Goal: Task Accomplishment & Management: Use online tool/utility

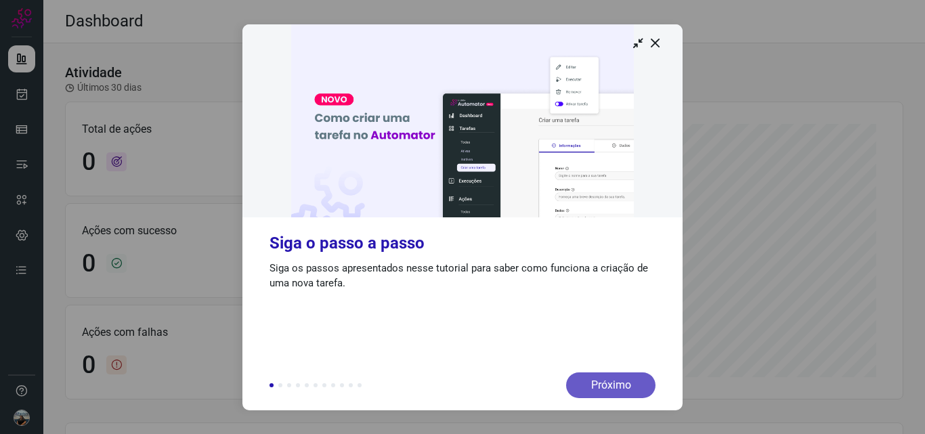
click at [593, 385] on div "Próximo" at bounding box center [610, 385] width 89 height 26
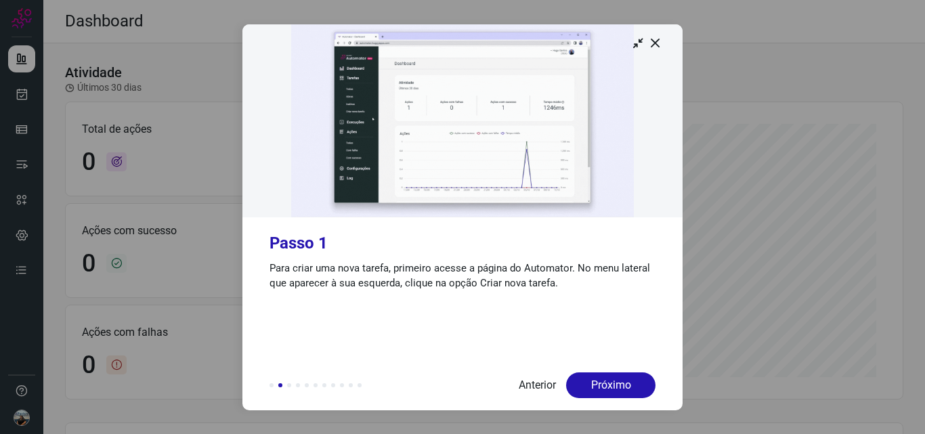
click at [593, 385] on div "Próximo" at bounding box center [610, 385] width 89 height 26
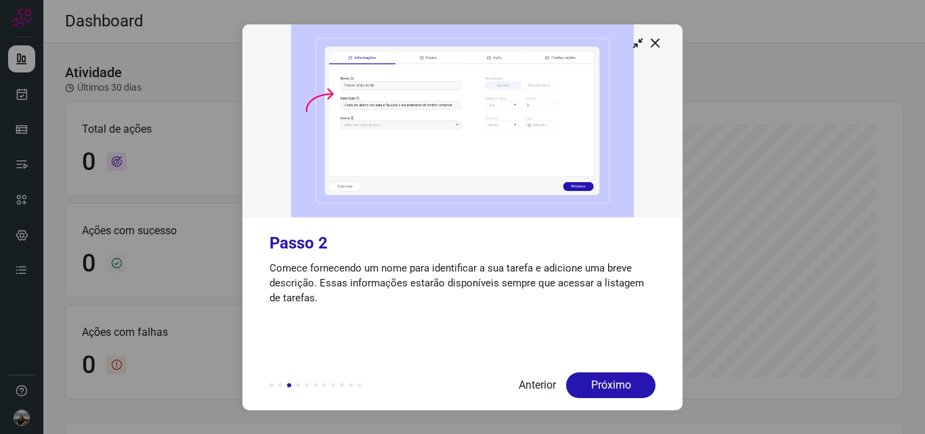
click at [593, 385] on div "Próximo" at bounding box center [610, 385] width 89 height 26
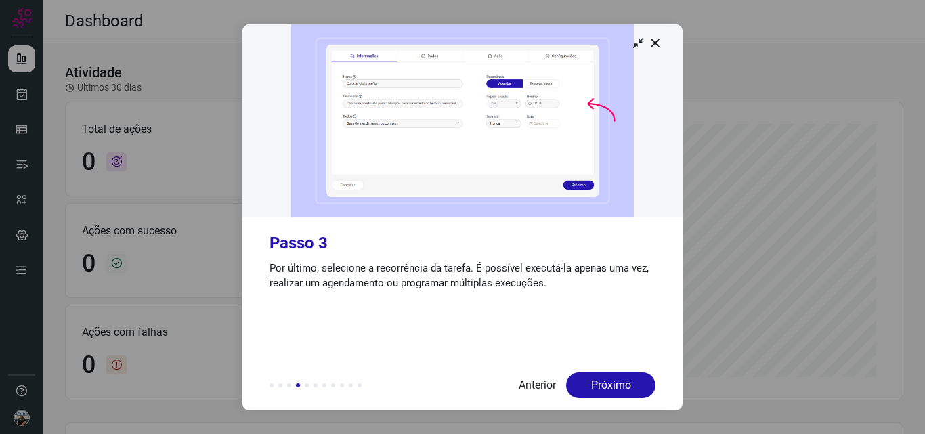
click at [593, 385] on div "Próximo" at bounding box center [610, 385] width 89 height 26
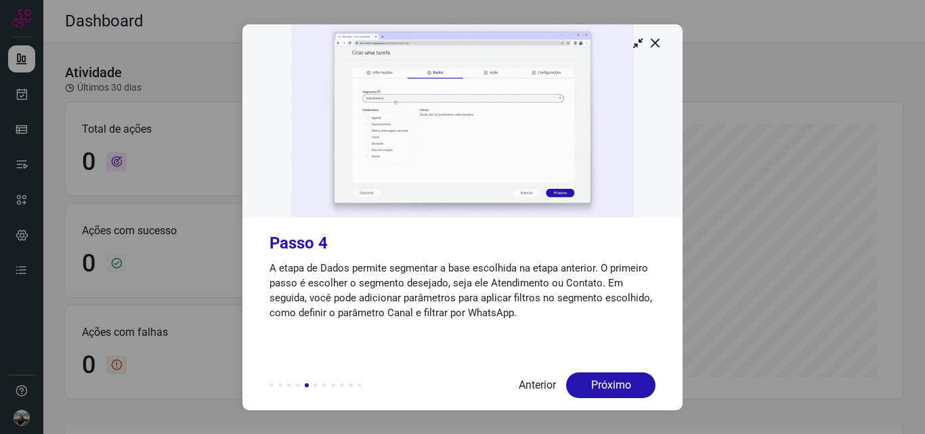
click at [593, 385] on div "Próximo" at bounding box center [610, 385] width 89 height 26
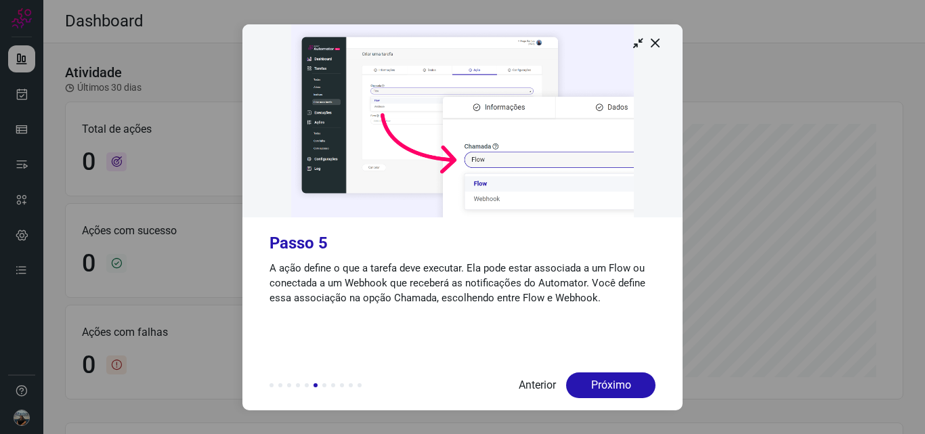
click at [593, 385] on div "Próximo" at bounding box center [610, 385] width 89 height 26
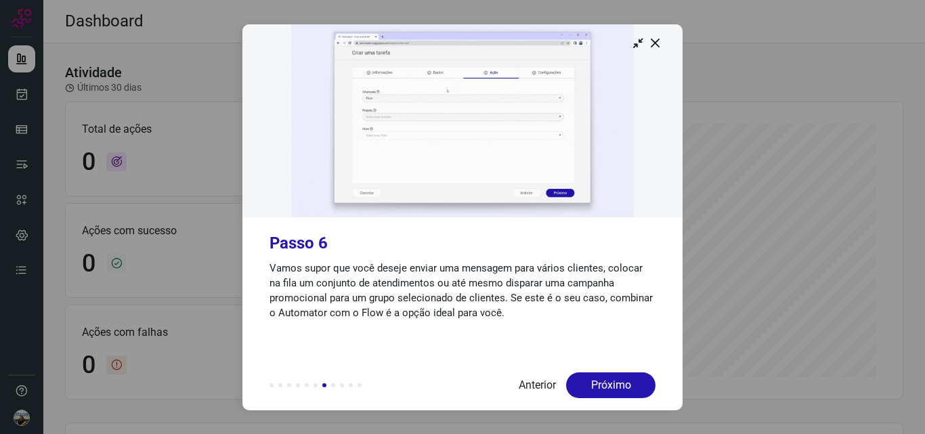
click at [593, 385] on div "Próximo" at bounding box center [610, 385] width 89 height 26
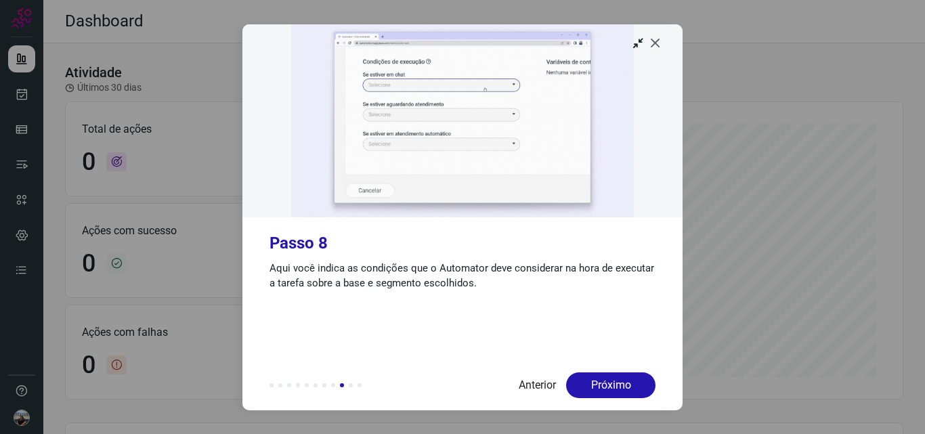
click at [660, 42] on icon at bounding box center [656, 43] width 14 height 14
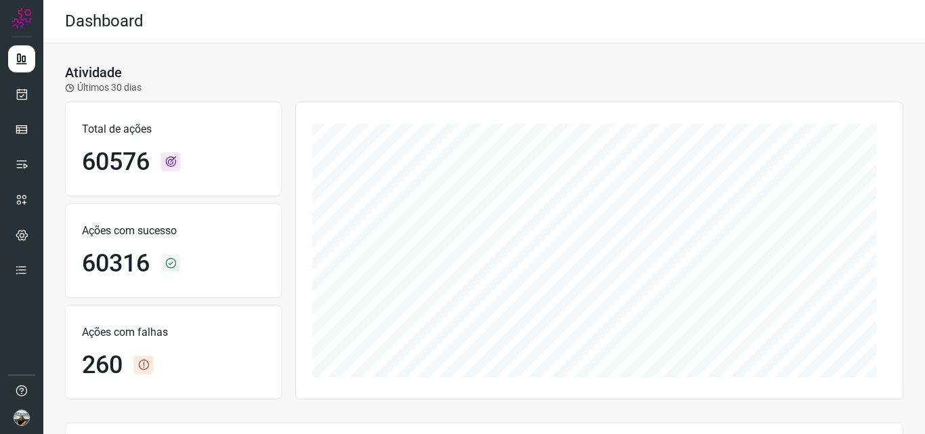
click at [101, 169] on h1 "60576" at bounding box center [116, 162] width 68 height 29
click at [103, 169] on h1 "60576" at bounding box center [116, 162] width 68 height 29
click at [171, 160] on icon at bounding box center [170, 161] width 20 height 19
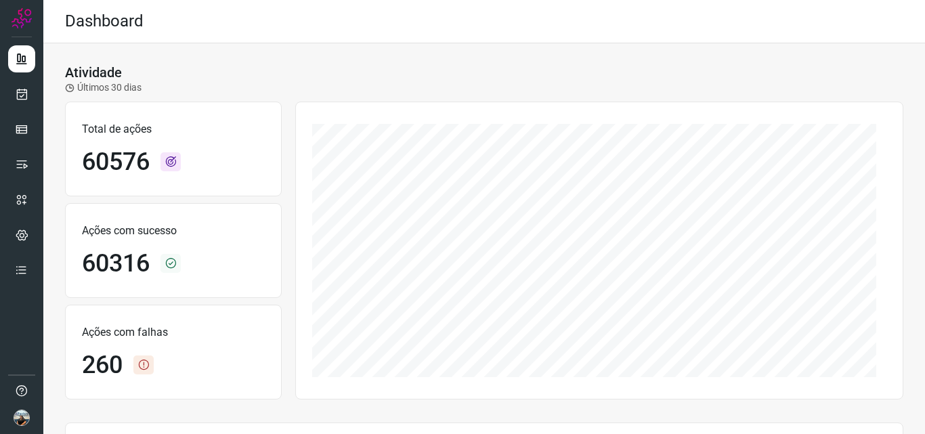
drag, startPoint x: 131, startPoint y: 360, endPoint x: 151, endPoint y: 357, distance: 19.8
click at [133, 360] on div "260" at bounding box center [173, 365] width 183 height 29
click at [151, 357] on icon at bounding box center [143, 365] width 20 height 19
click at [150, 364] on icon at bounding box center [143, 365] width 20 height 19
drag, startPoint x: 128, startPoint y: 327, endPoint x: 221, endPoint y: 330, distance: 93.5
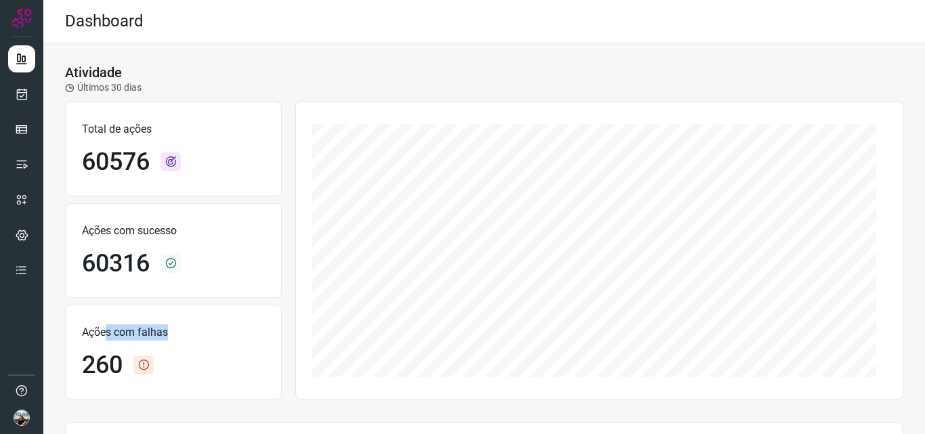
click at [221, 330] on p "Ações com falhas" at bounding box center [173, 332] width 183 height 16
drag, startPoint x: 70, startPoint y: 372, endPoint x: 119, endPoint y: 370, distance: 48.8
click at [72, 372] on div "Ações com falhas 260" at bounding box center [173, 352] width 217 height 95
click at [24, 91] on icon at bounding box center [22, 94] width 14 height 14
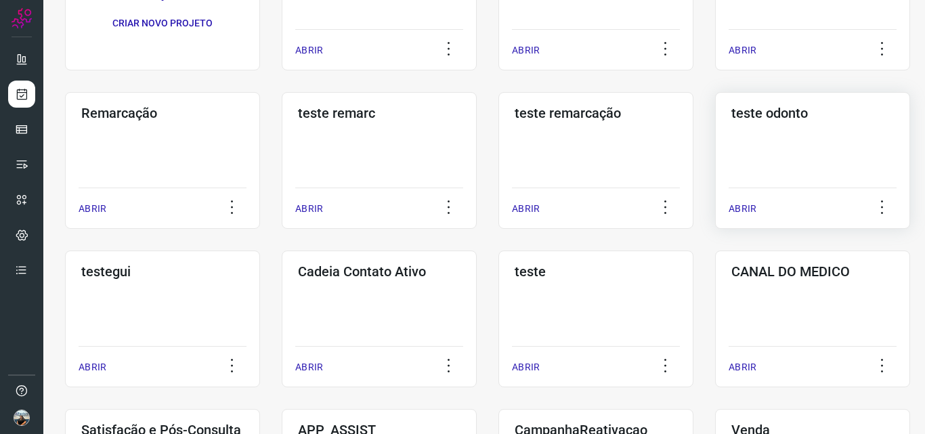
scroll to position [203, 0]
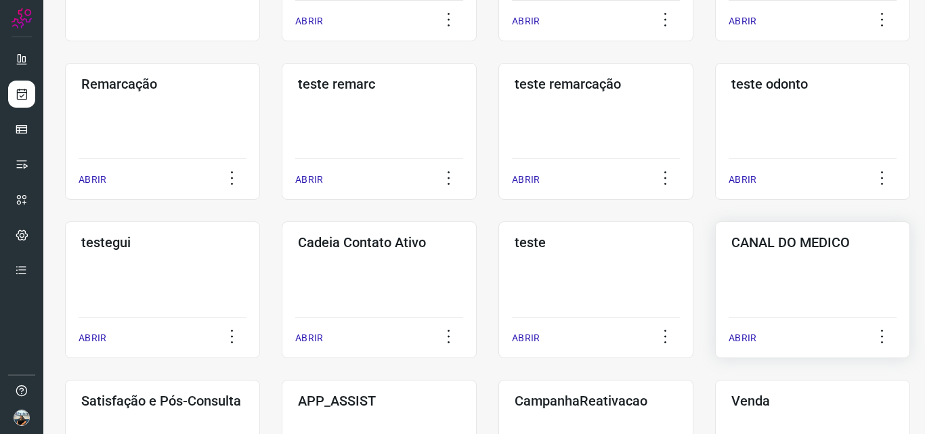
click at [759, 241] on h3 "CANAL DO MEDICO" at bounding box center [812, 242] width 163 height 16
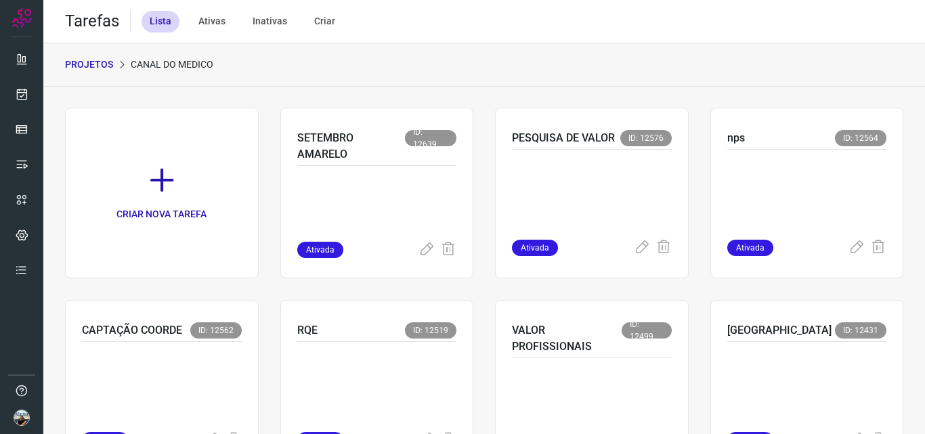
click at [448, 74] on div "PROJETOS CANAL DO MEDICO" at bounding box center [484, 64] width 882 height 43
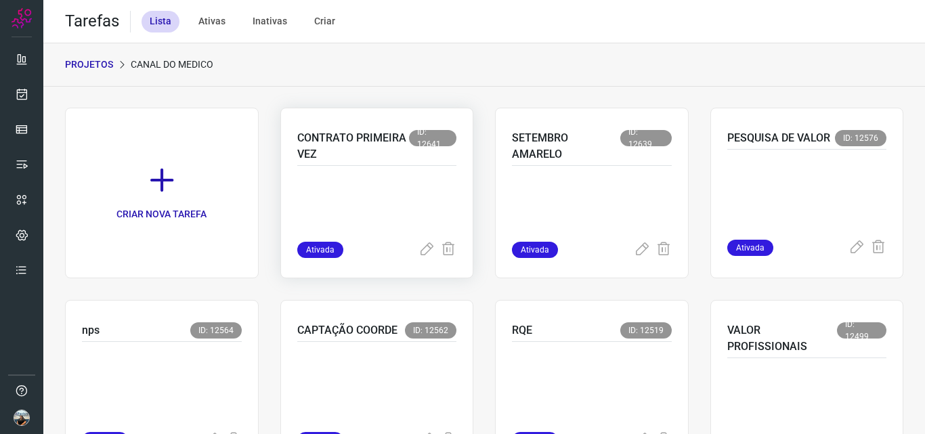
click at [344, 164] on div "CONTRATO PRIMEIRA VEZ ID: 12641" at bounding box center [377, 148] width 160 height 36
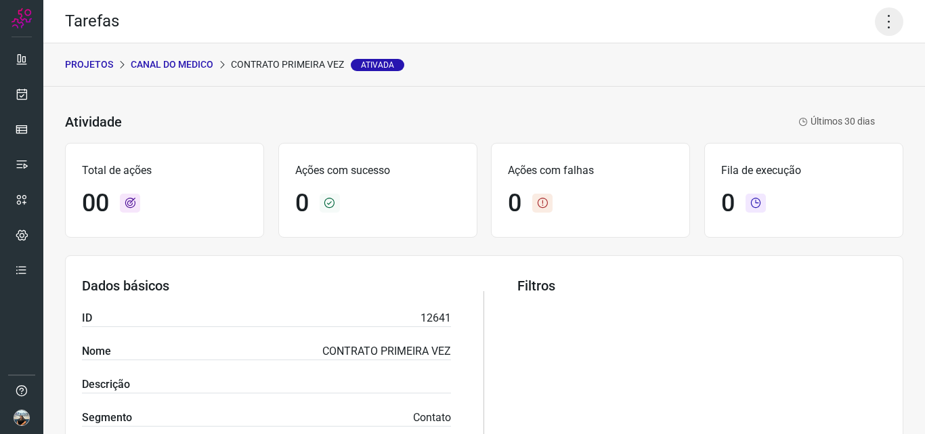
click at [880, 22] on icon at bounding box center [889, 21] width 28 height 28
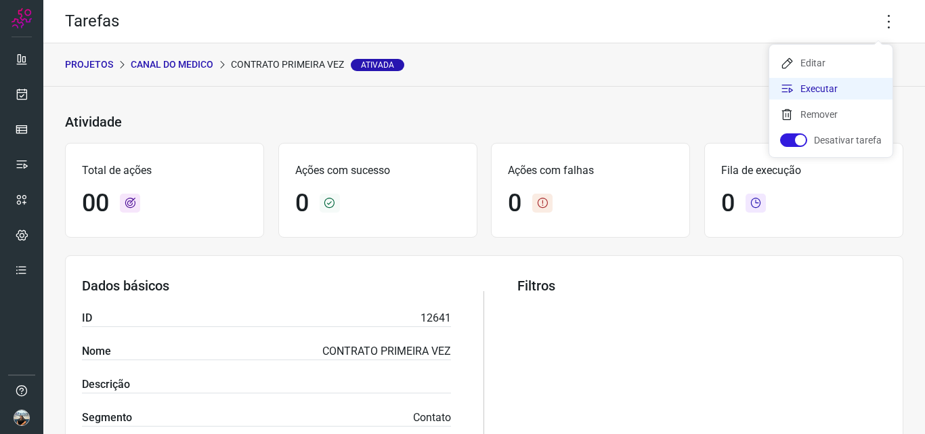
click at [853, 87] on li "Executar" at bounding box center [830, 89] width 123 height 22
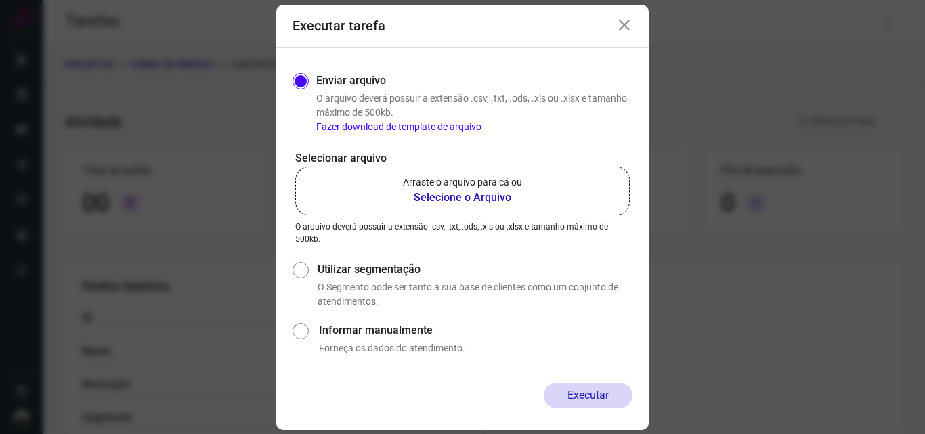
click at [485, 206] on label "Arraste o arquivo para cá ou Selecione o Arquivo" at bounding box center [462, 191] width 335 height 49
click at [0, 0] on input "Arraste o arquivo para cá ou Selecione o Arquivo" at bounding box center [0, 0] width 0 height 0
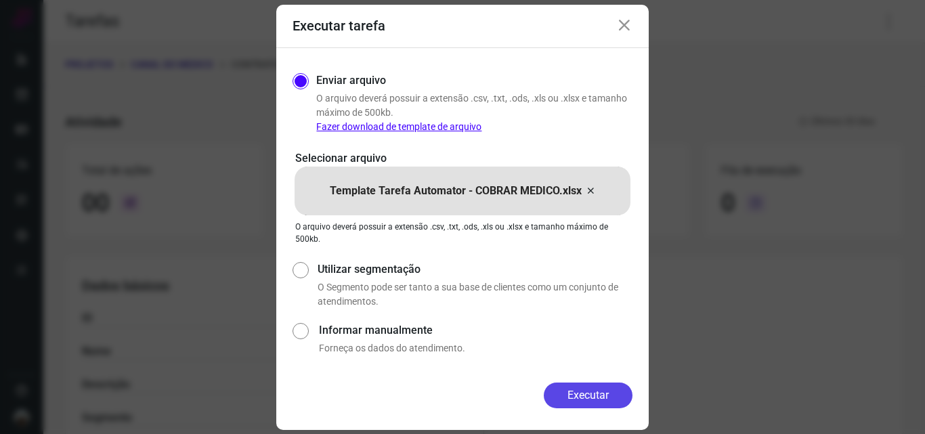
click at [587, 400] on button "Executar" at bounding box center [588, 396] width 89 height 26
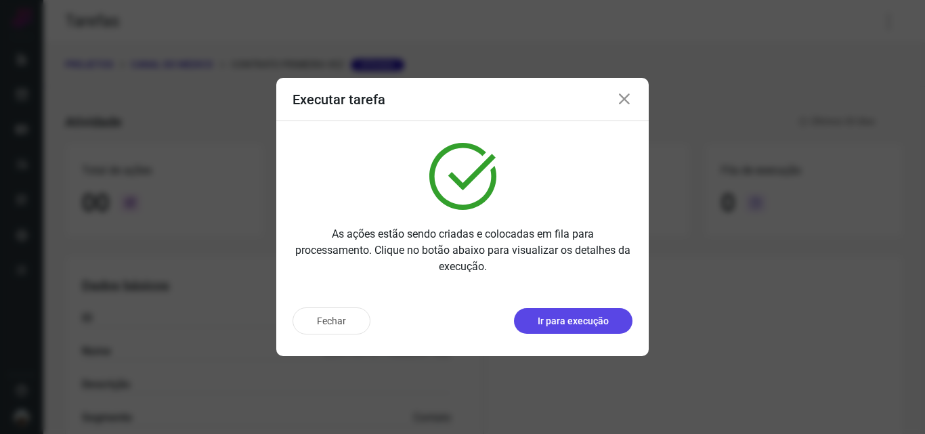
click at [595, 325] on p "Ir para execução" at bounding box center [573, 321] width 71 height 14
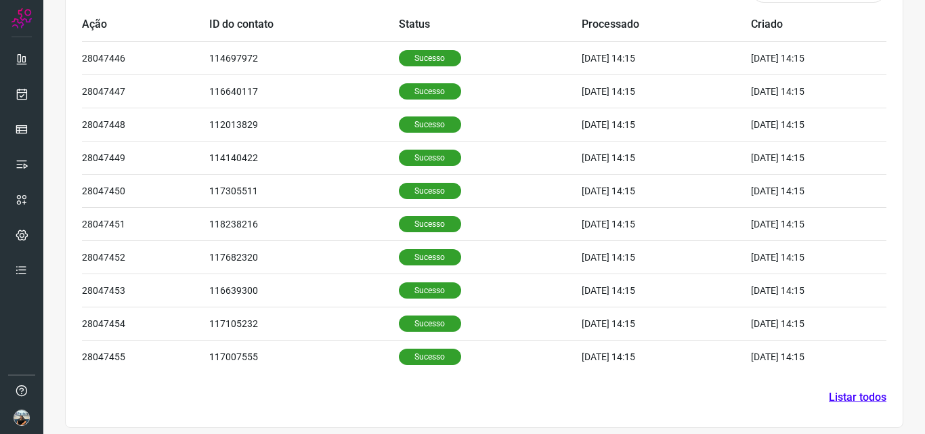
scroll to position [456, 0]
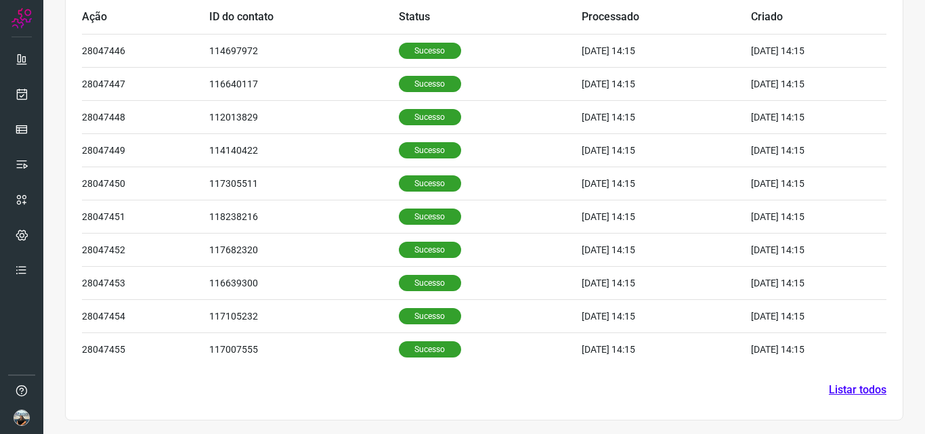
click at [841, 391] on link "Listar todos" at bounding box center [858, 390] width 58 height 16
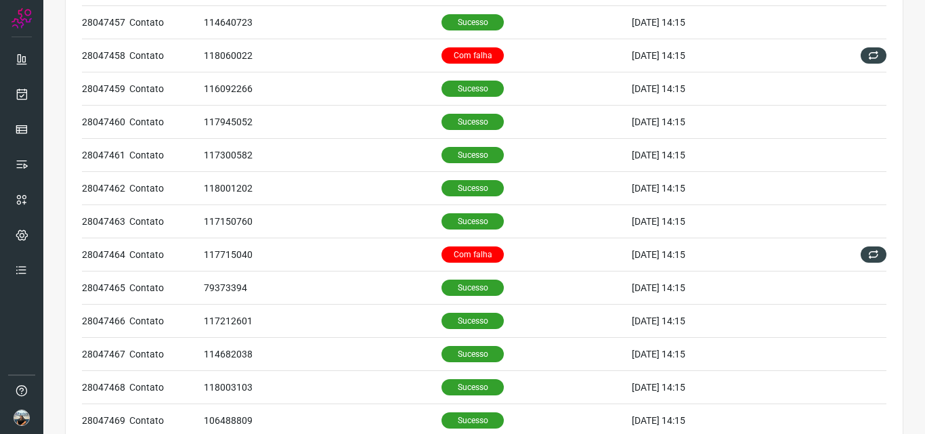
scroll to position [474, 0]
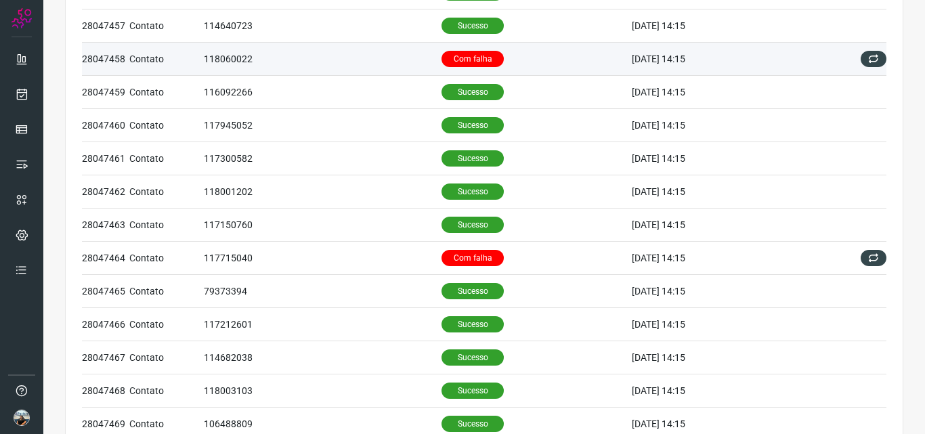
click at [272, 51] on td "118060022" at bounding box center [323, 59] width 238 height 33
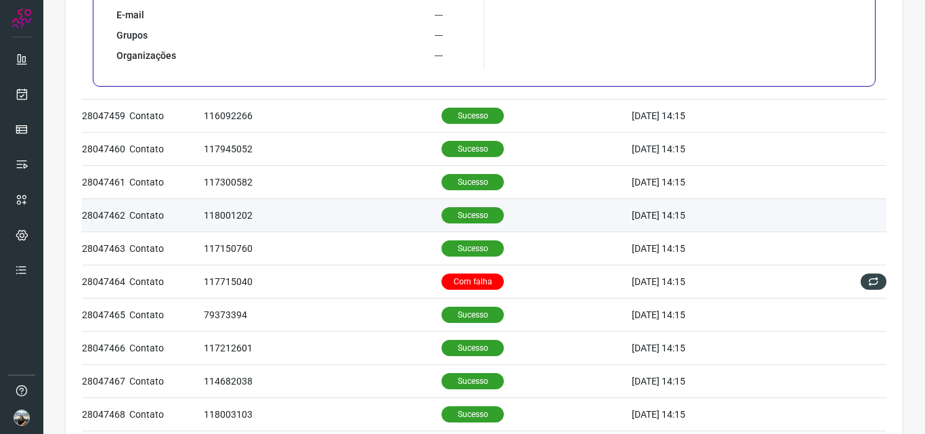
scroll to position [813, 0]
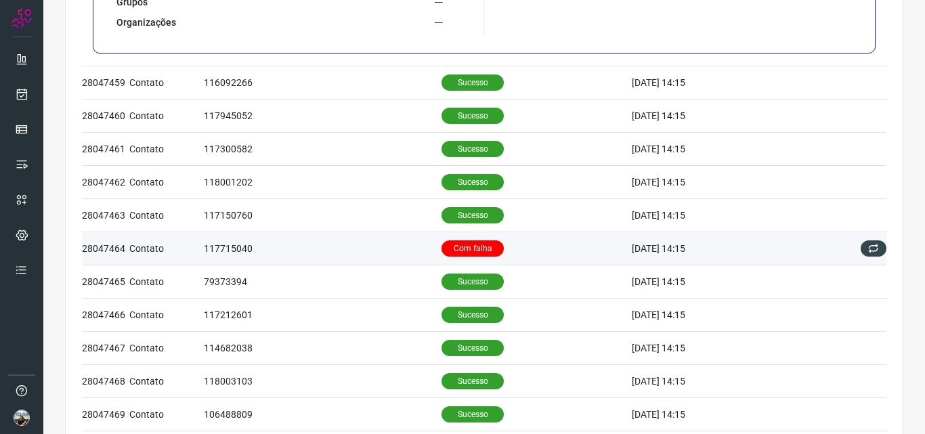
click at [388, 240] on td "117715040" at bounding box center [323, 248] width 238 height 33
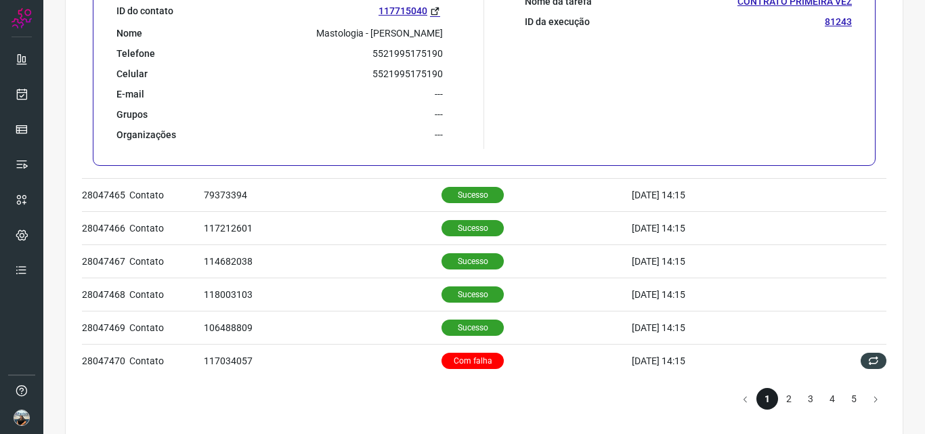
scroll to position [922, 0]
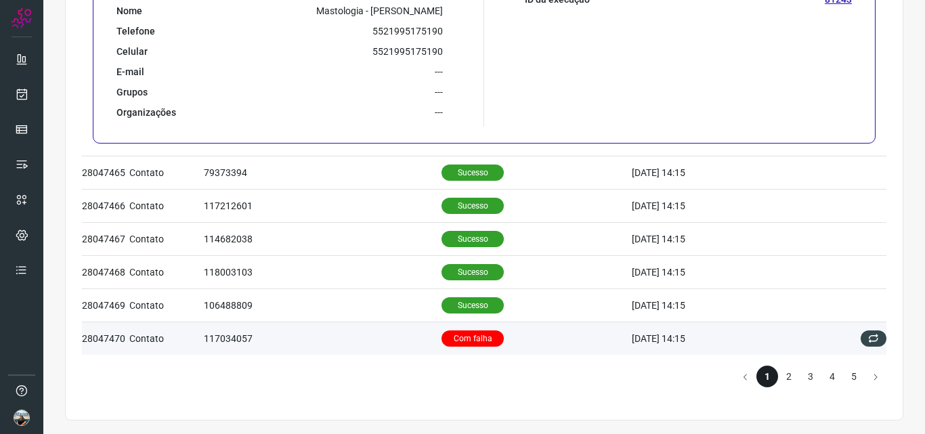
click at [448, 335] on p "Com falha" at bounding box center [473, 338] width 62 height 16
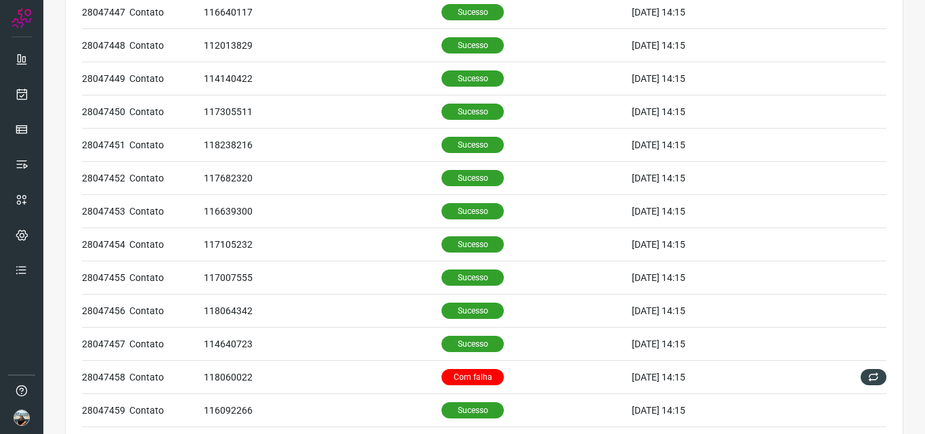
scroll to position [0, 0]
